Goal: Information Seeking & Learning: Find specific fact

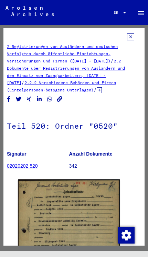
scroll to position [0, 5]
click at [132, 38] on icon at bounding box center [130, 36] width 7 height 7
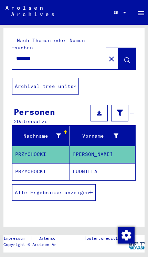
click at [87, 55] on input "********" at bounding box center [59, 58] width 86 height 7
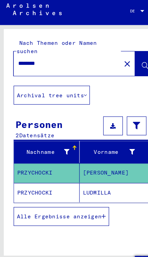
click at [116, 76] on div "Nach Themen oder Namen suchen ******** close Archival tree units Personen 2 Dat…" at bounding box center [73, 147] width 141 height 238
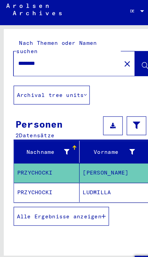
click at [79, 55] on input "********" at bounding box center [59, 58] width 86 height 7
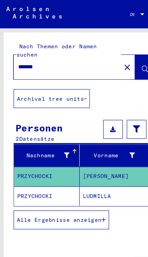
type input "******"
type input "**********"
click at [123, 53] on button at bounding box center [128, 58] width 18 height 21
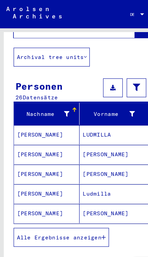
scroll to position [37, 0]
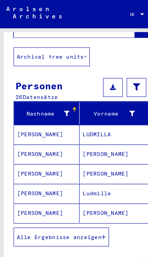
click at [96, 113] on mat-cell "LUDMILLA" at bounding box center [103, 117] width 66 height 17
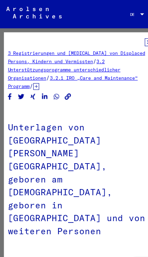
scroll to position [0, 5]
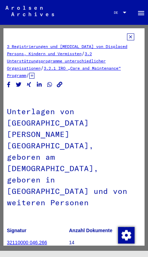
click at [133, 37] on icon at bounding box center [130, 36] width 7 height 7
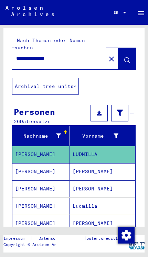
click at [95, 167] on mat-cell "[PERSON_NAME]" at bounding box center [103, 171] width 66 height 17
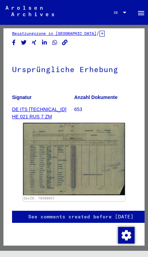
scroll to position [77, 0]
click at [109, 161] on img at bounding box center [74, 159] width 102 height 72
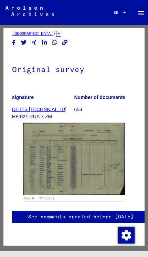
click at [138, 64] on yv-its-full-details "2 Registration of foreigners and German persecutees by public institutions, ins…" at bounding box center [73, 107] width 141 height 260
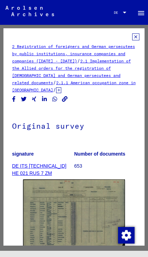
scroll to position [0, 0]
click at [136, 39] on icon at bounding box center [135, 36] width 7 height 7
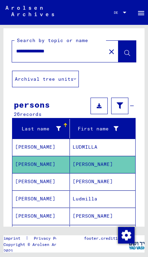
click at [97, 184] on mat-cell "[PERSON_NAME]" at bounding box center [103, 181] width 66 height 17
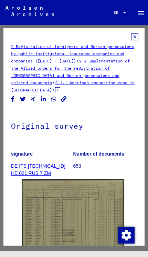
scroll to position [0, 1]
click at [135, 39] on icon at bounding box center [134, 36] width 7 height 7
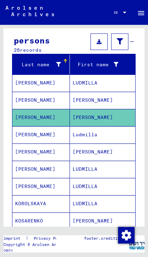
scroll to position [65, 0]
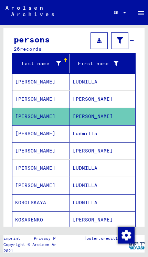
click at [57, 134] on mat-cell "[PERSON_NAME]" at bounding box center [41, 133] width 58 height 17
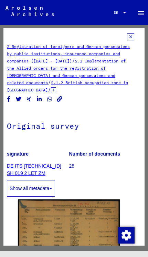
scroll to position [0, 5]
click at [75, 168] on p "28" at bounding box center [100, 165] width 62 height 7
click at [134, 33] on icon at bounding box center [130, 36] width 7 height 7
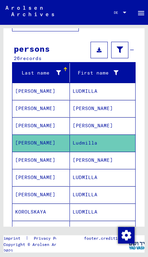
scroll to position [56, 0]
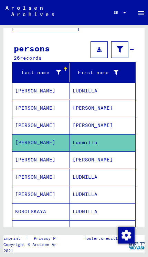
click at [97, 162] on mat-cell "[PERSON_NAME]" at bounding box center [103, 159] width 66 height 17
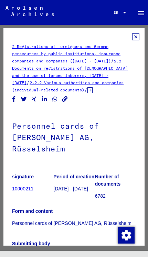
click at [138, 38] on icon at bounding box center [135, 36] width 7 height 7
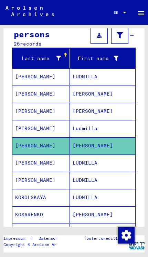
scroll to position [71, 0]
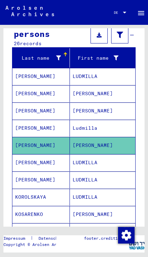
click at [101, 167] on mat-cell "LUDMILLA" at bounding box center [103, 162] width 66 height 17
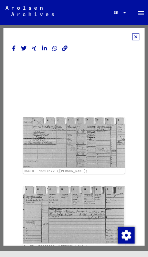
click at [133, 39] on icon at bounding box center [135, 36] width 7 height 7
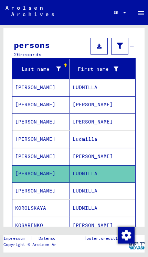
scroll to position [62, 0]
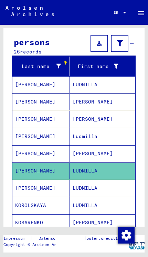
click at [94, 171] on font "LUDMILLA" at bounding box center [85, 171] width 25 height 6
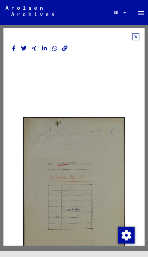
scroll to position [0, 0]
click at [134, 40] on icon at bounding box center [135, 36] width 7 height 7
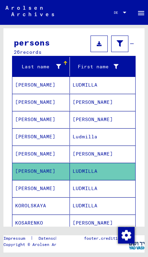
scroll to position [65, 0]
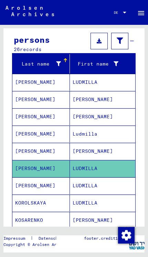
click at [100, 189] on mat-cell "LUDMILLA" at bounding box center [103, 185] width 66 height 17
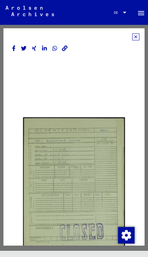
click at [138, 36] on icon at bounding box center [135, 36] width 7 height 7
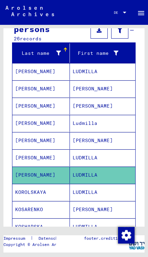
scroll to position [79, 0]
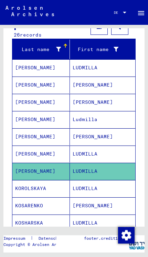
click at [90, 173] on font "LUDMILLA" at bounding box center [85, 171] width 25 height 6
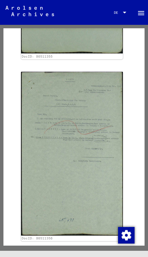
scroll to position [1768, 3]
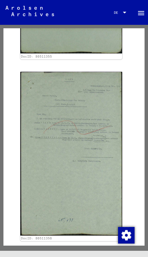
click at [105, 194] on img at bounding box center [71, 154] width 102 height 164
